Goal: Task Accomplishment & Management: Manage account settings

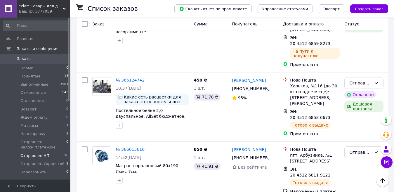
scroll to position [222, 0]
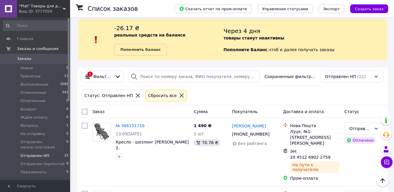
scroll to position [4, 0]
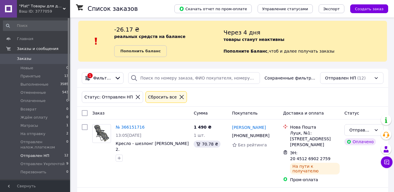
click at [180, 97] on icon at bounding box center [182, 97] width 4 height 4
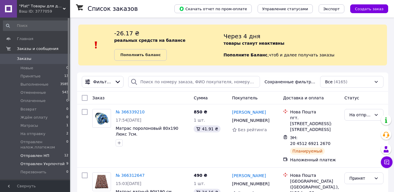
click at [46, 166] on span "Отправлен Укрпочтой" at bounding box center [42, 163] width 44 height 5
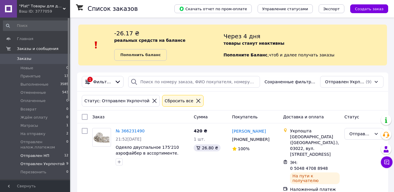
click at [43, 153] on span "Отправлен НП" at bounding box center [34, 155] width 29 height 5
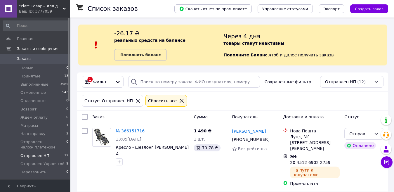
click at [179, 101] on icon at bounding box center [181, 100] width 5 height 5
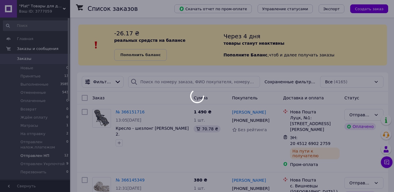
click at [116, 80] on div at bounding box center [197, 96] width 394 height 192
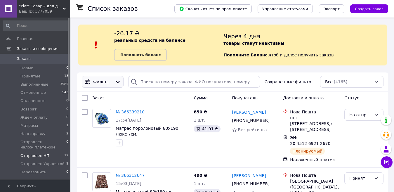
click at [116, 80] on icon at bounding box center [118, 82] width 6 height 6
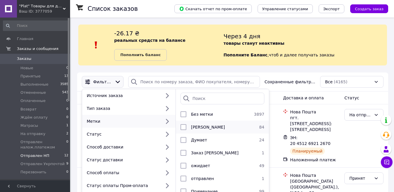
click at [186, 128] on input "checkbox" at bounding box center [184, 127] width 6 height 6
checkbox input "true"
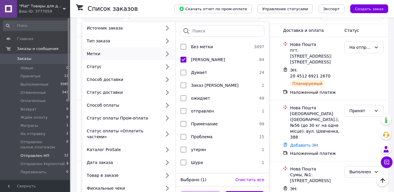
scroll to position [96, 0]
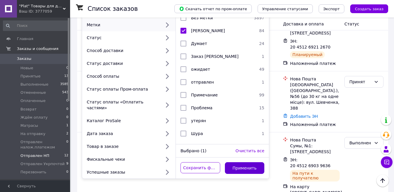
click at [240, 162] on button "Применить" at bounding box center [245, 168] width 40 height 12
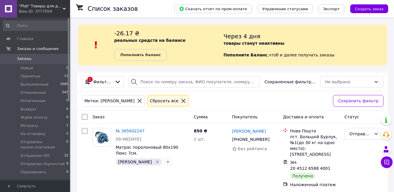
click at [181, 100] on icon at bounding box center [183, 100] width 5 height 5
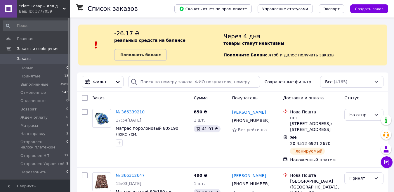
click at [19, 56] on span "Заказы" at bounding box center [24, 58] width 14 height 5
